Goal: Task Accomplishment & Management: Use online tool/utility

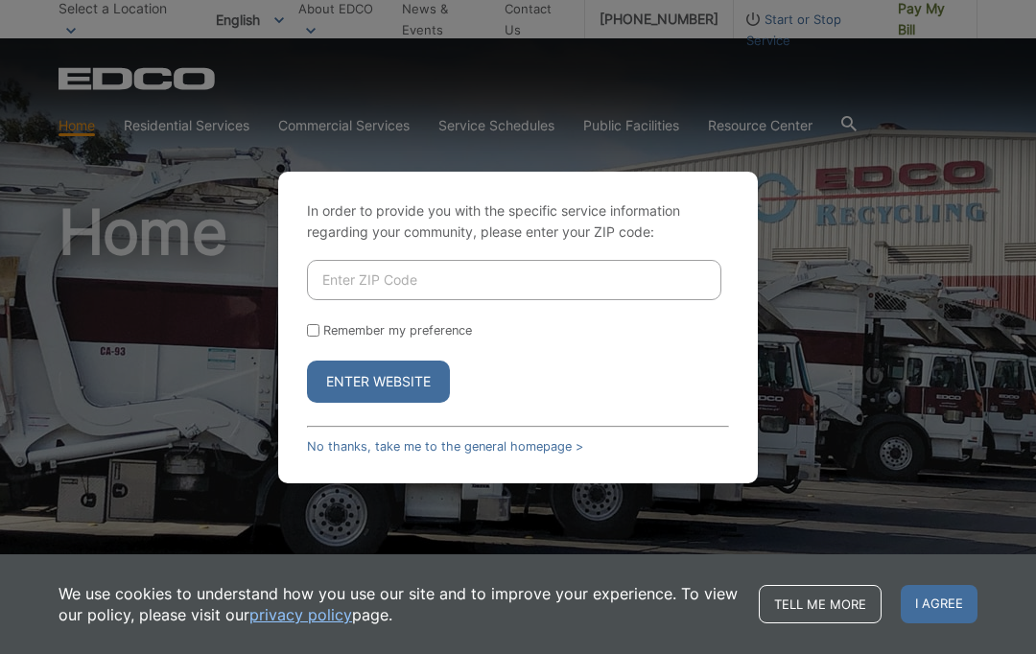
click at [466, 300] on input "Enter ZIP Code" at bounding box center [514, 280] width 415 height 40
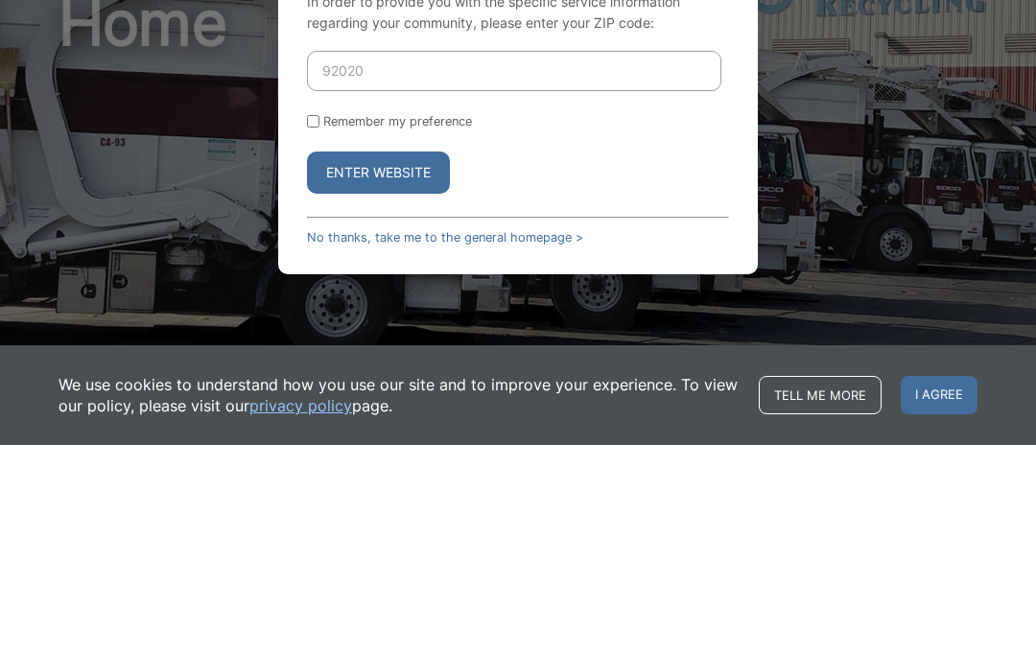
type input "92020"
click at [416, 361] on button "Enter Website" at bounding box center [378, 382] width 143 height 42
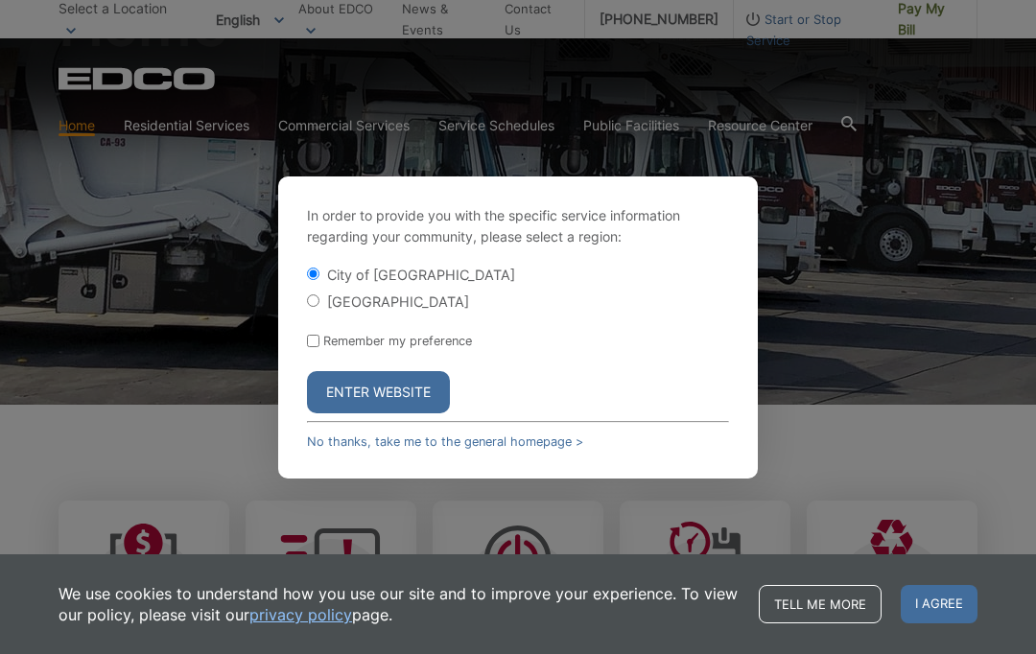
click at [395, 414] on button "Enter Website" at bounding box center [378, 392] width 143 height 42
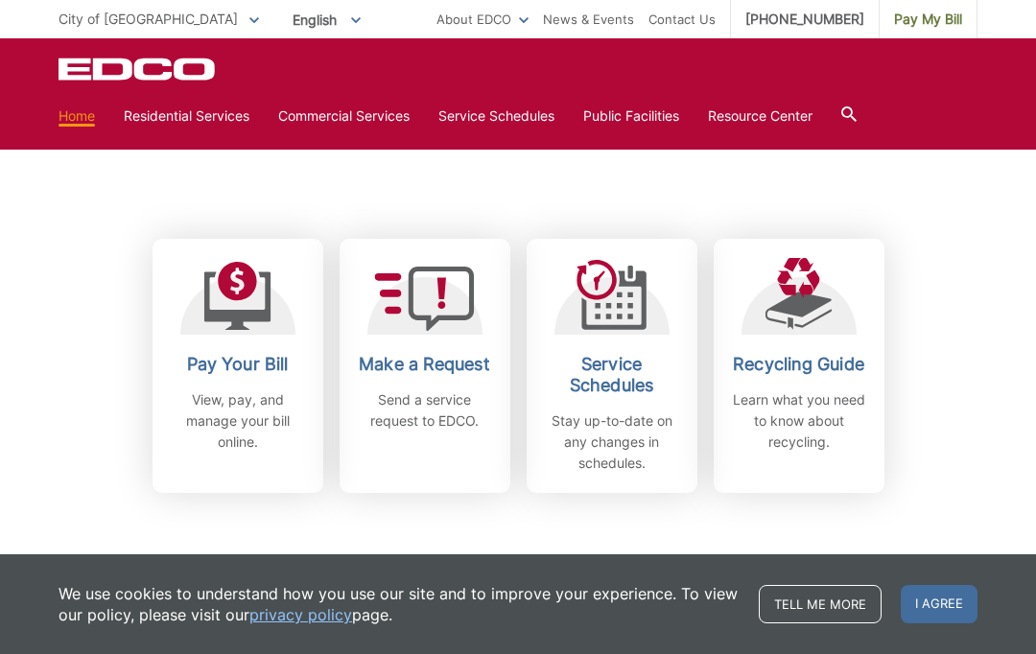
scroll to position [482, 0]
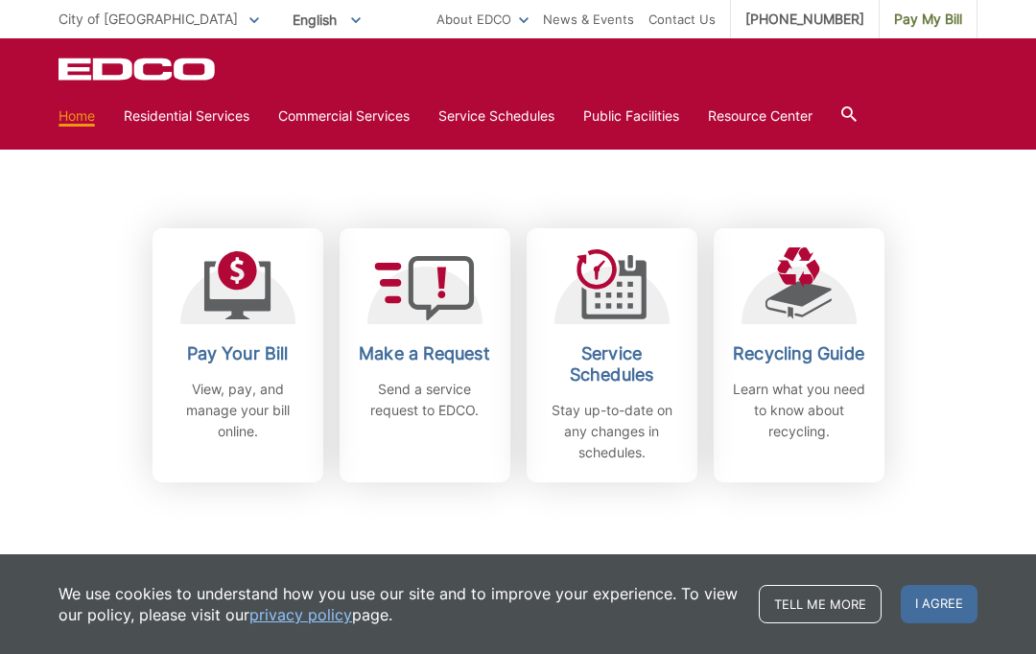
click at [247, 402] on p "View, pay, and manage your bill online." at bounding box center [238, 410] width 142 height 63
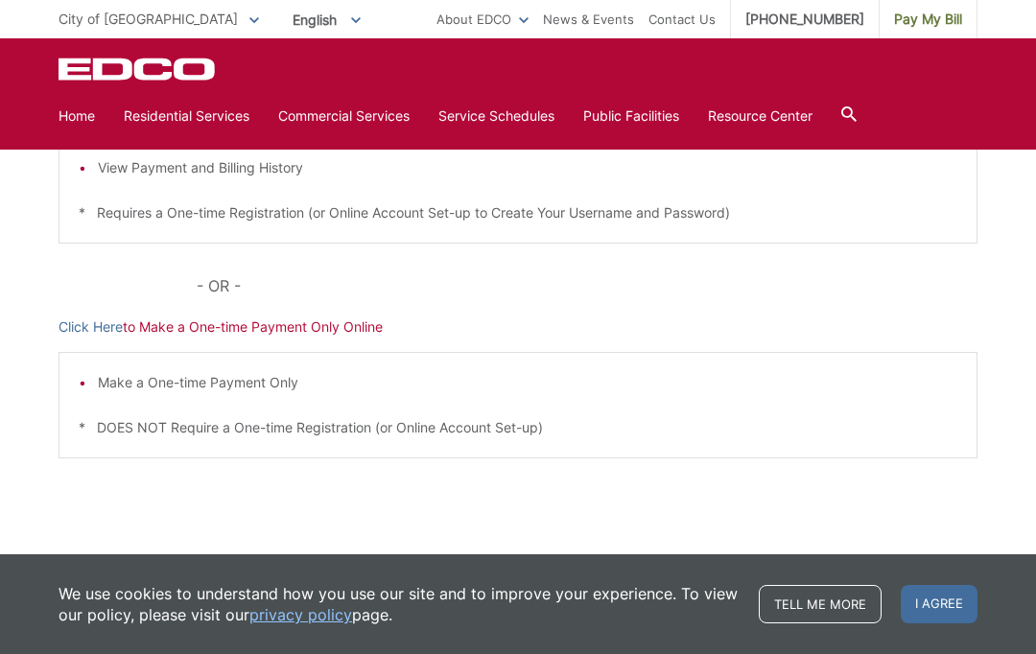
scroll to position [521, 0]
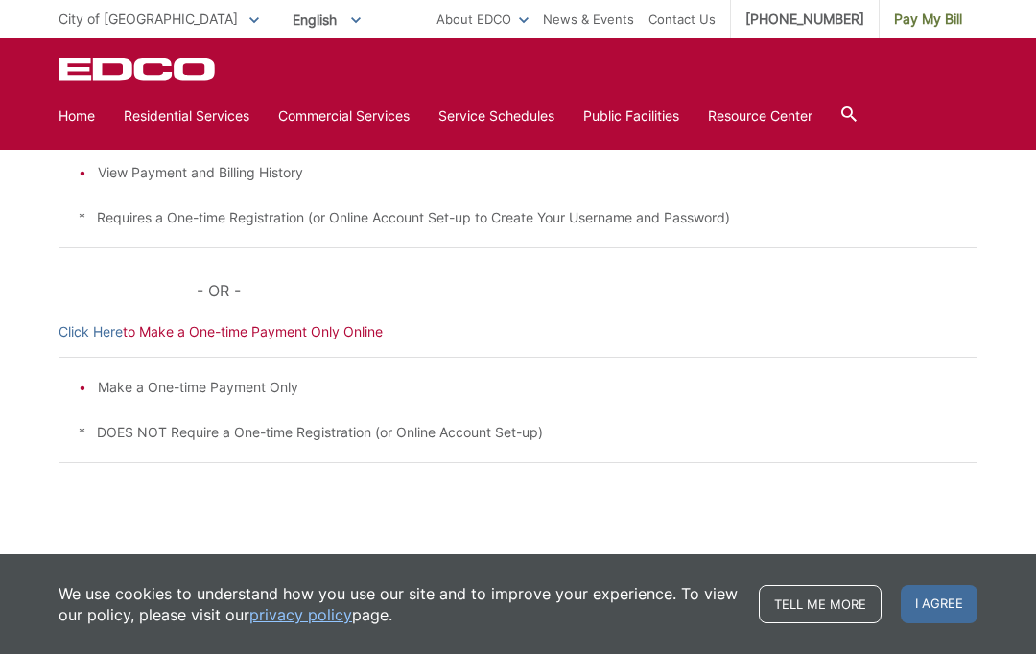
click at [100, 328] on link "Click Here" at bounding box center [91, 331] width 64 height 21
